Goal: Task Accomplishment & Management: Use online tool/utility

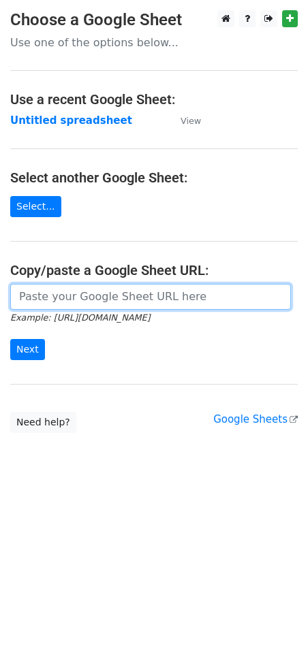
click at [86, 300] on input "url" at bounding box center [150, 297] width 281 height 26
paste input "[URL][DOMAIN_NAME]"
type input "[URL][DOMAIN_NAME]"
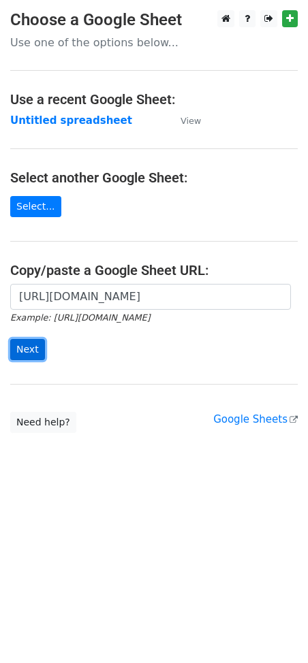
click at [36, 355] on input "Next" at bounding box center [27, 349] width 35 height 21
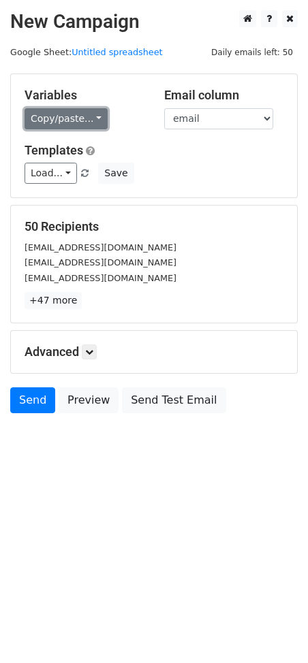
click at [76, 117] on link "Copy/paste..." at bounding box center [66, 118] width 83 height 21
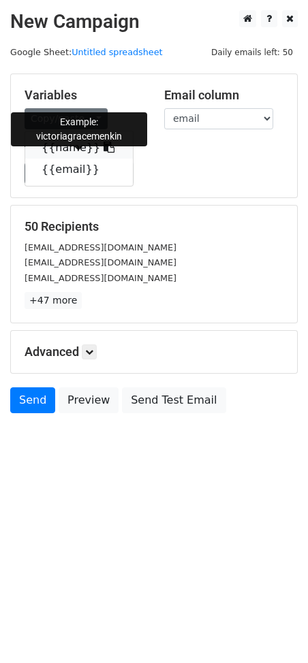
click at [103, 143] on icon at bounding box center [108, 147] width 11 height 11
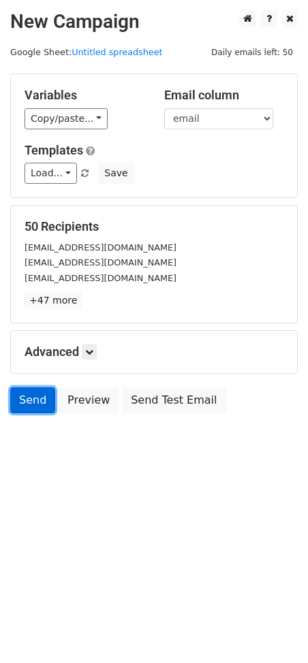
click at [36, 412] on link "Send" at bounding box center [32, 400] width 45 height 26
